Goal: Complete application form

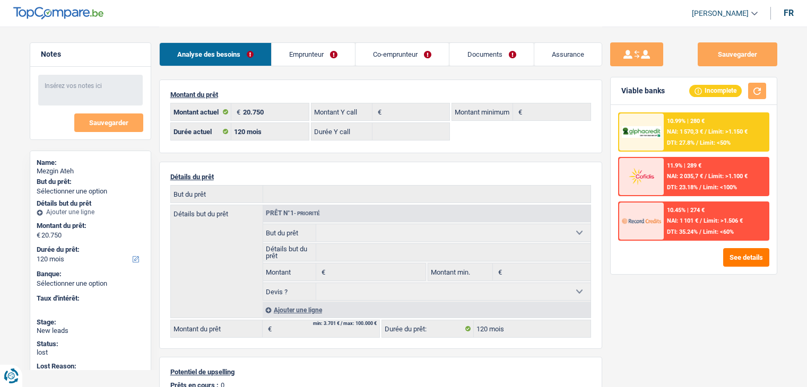
select select "120"
click at [302, 51] on link "Emprunteur" at bounding box center [313, 54] width 83 height 23
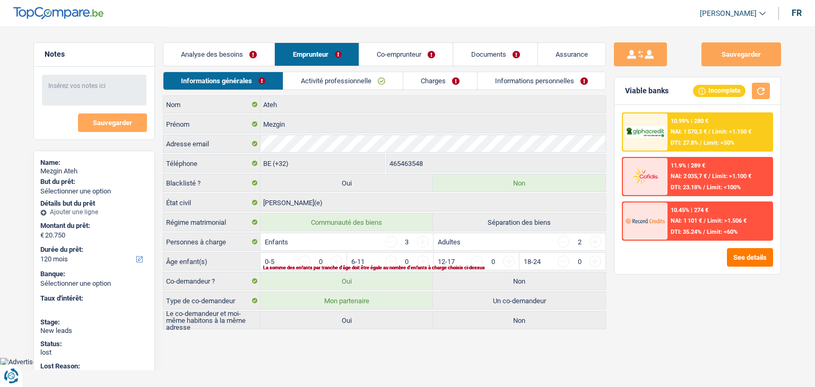
click at [368, 81] on link "Activité professionnelle" at bounding box center [342, 81] width 119 height 18
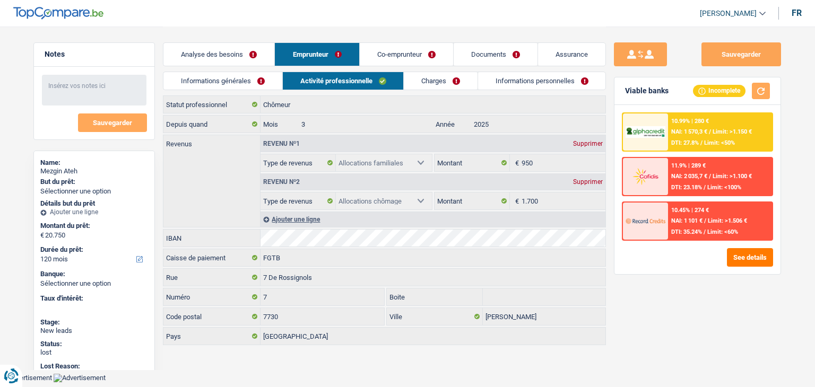
click at [515, 58] on link "Documents" at bounding box center [496, 54] width 84 height 23
